Goal: Obtain resource: Obtain resource

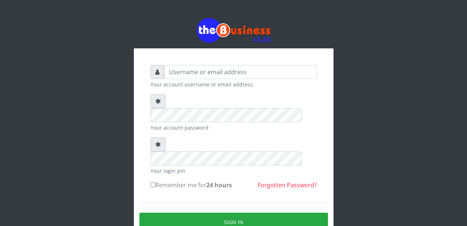
click at [180, 75] on input "text" at bounding box center [240, 72] width 153 height 14
type input "Malamsidi3030"
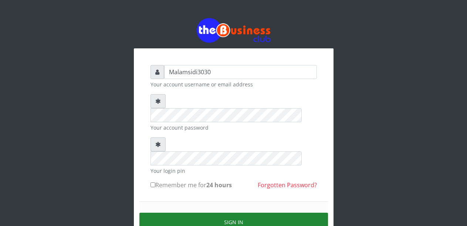
click at [221, 213] on button "Sign in" at bounding box center [233, 222] width 188 height 19
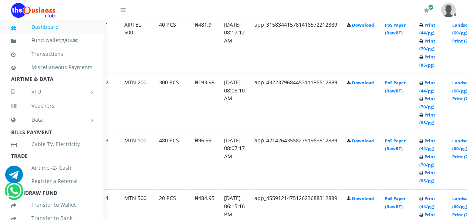
scroll to position [452, 65]
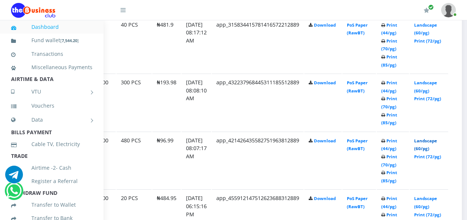
click at [431, 143] on link "Landscape (60/pg)" at bounding box center [425, 145] width 23 height 14
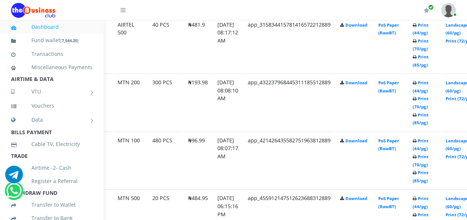
scroll to position [452, 70]
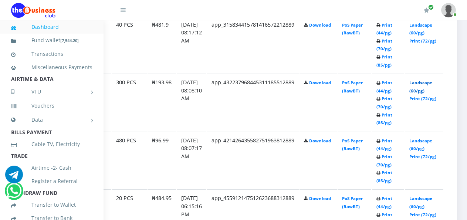
click at [426, 84] on link "Landscape (60/pg)" at bounding box center [420, 87] width 23 height 14
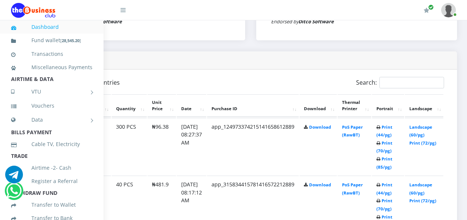
scroll to position [337, 70]
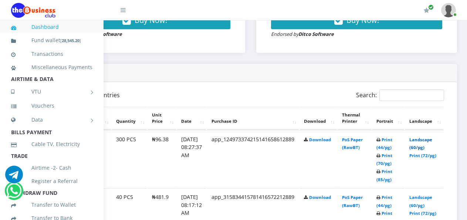
click at [425, 140] on link "Landscape (60/pg)" at bounding box center [420, 144] width 23 height 14
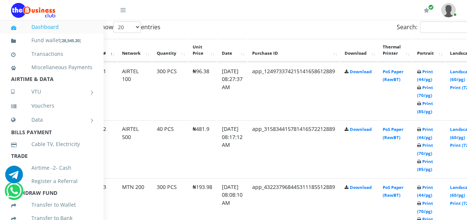
scroll to position [405, 31]
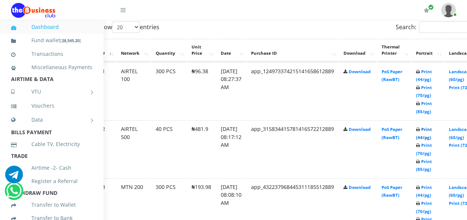
click at [432, 130] on link "Print (44/pg)" at bounding box center [424, 133] width 16 height 14
